Goal: Transaction & Acquisition: Book appointment/travel/reservation

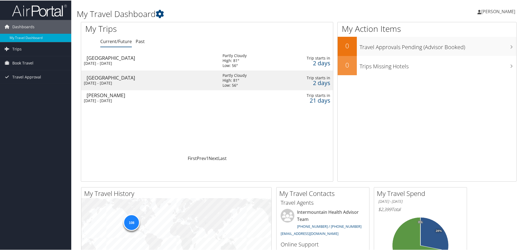
click at [108, 61] on div "[DATE] - [DATE]" at bounding box center [149, 62] width 131 height 5
click at [130, 81] on div "Wed 15 Oct 2025 - Thu 16 Oct 2025" at bounding box center [149, 82] width 131 height 5
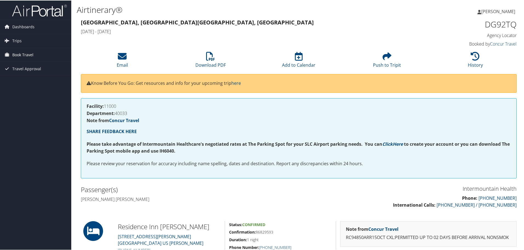
click at [31, 53] on span "Book Travel" at bounding box center [22, 54] width 21 height 14
click at [21, 84] on link "Book/Manage Online Trips" at bounding box center [35, 82] width 71 height 8
click at [43, 83] on link "Book/Manage Online Trips" at bounding box center [35, 82] width 71 height 8
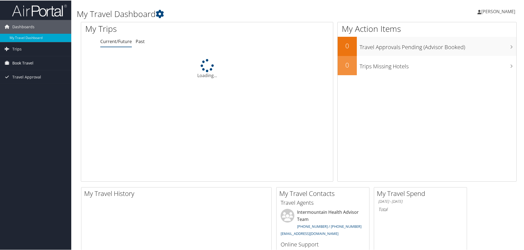
click at [22, 64] on span "Book Travel" at bounding box center [22, 63] width 21 height 14
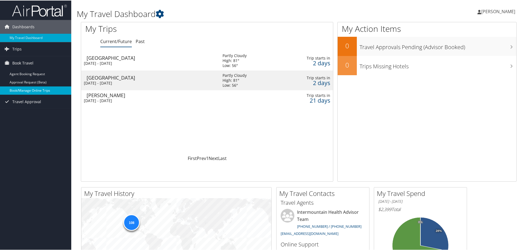
click at [26, 89] on link "Book/Manage Online Trips" at bounding box center [35, 90] width 71 height 8
